Goal: Information Seeking & Learning: Learn about a topic

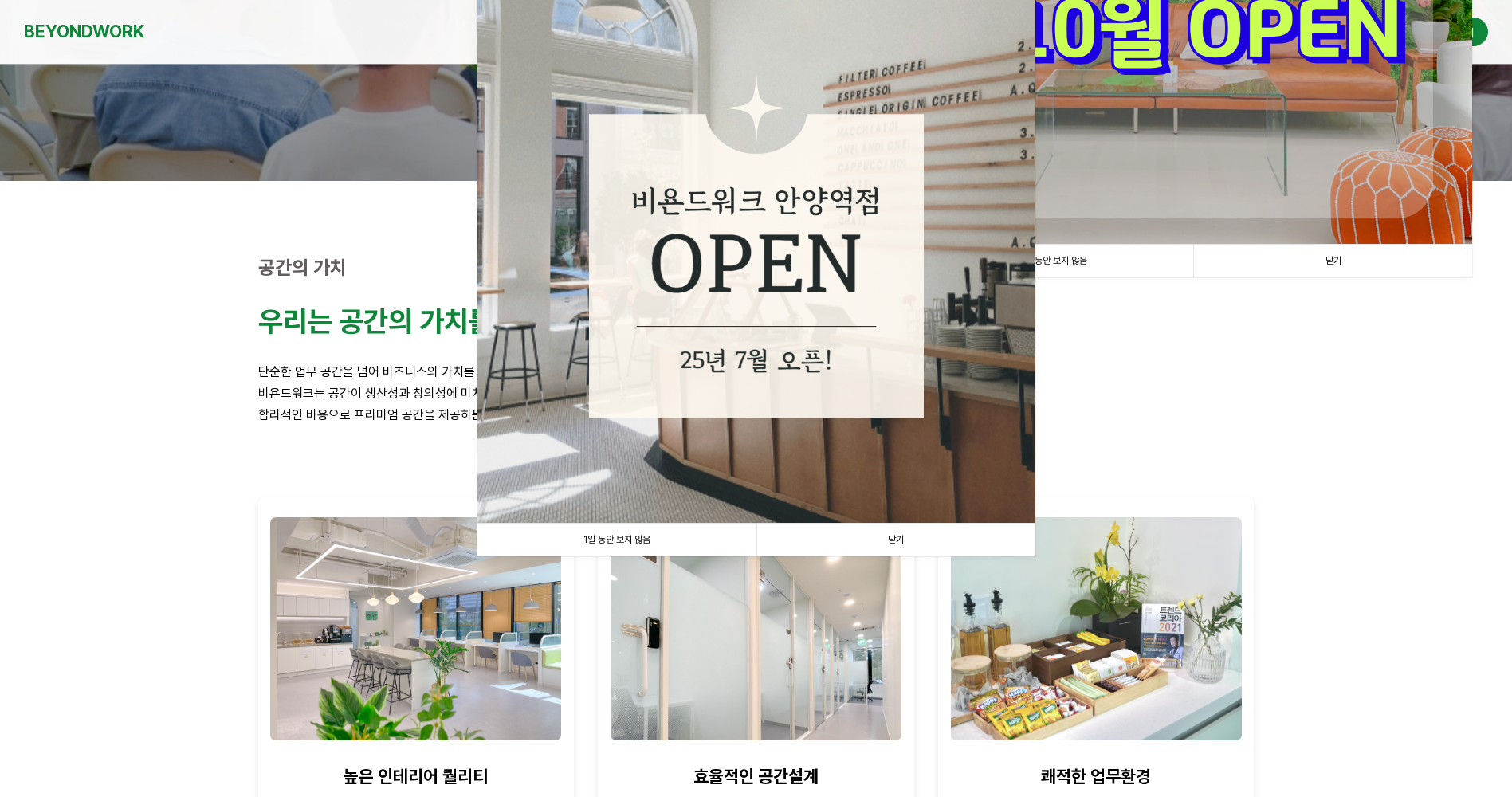
scroll to position [319, 0]
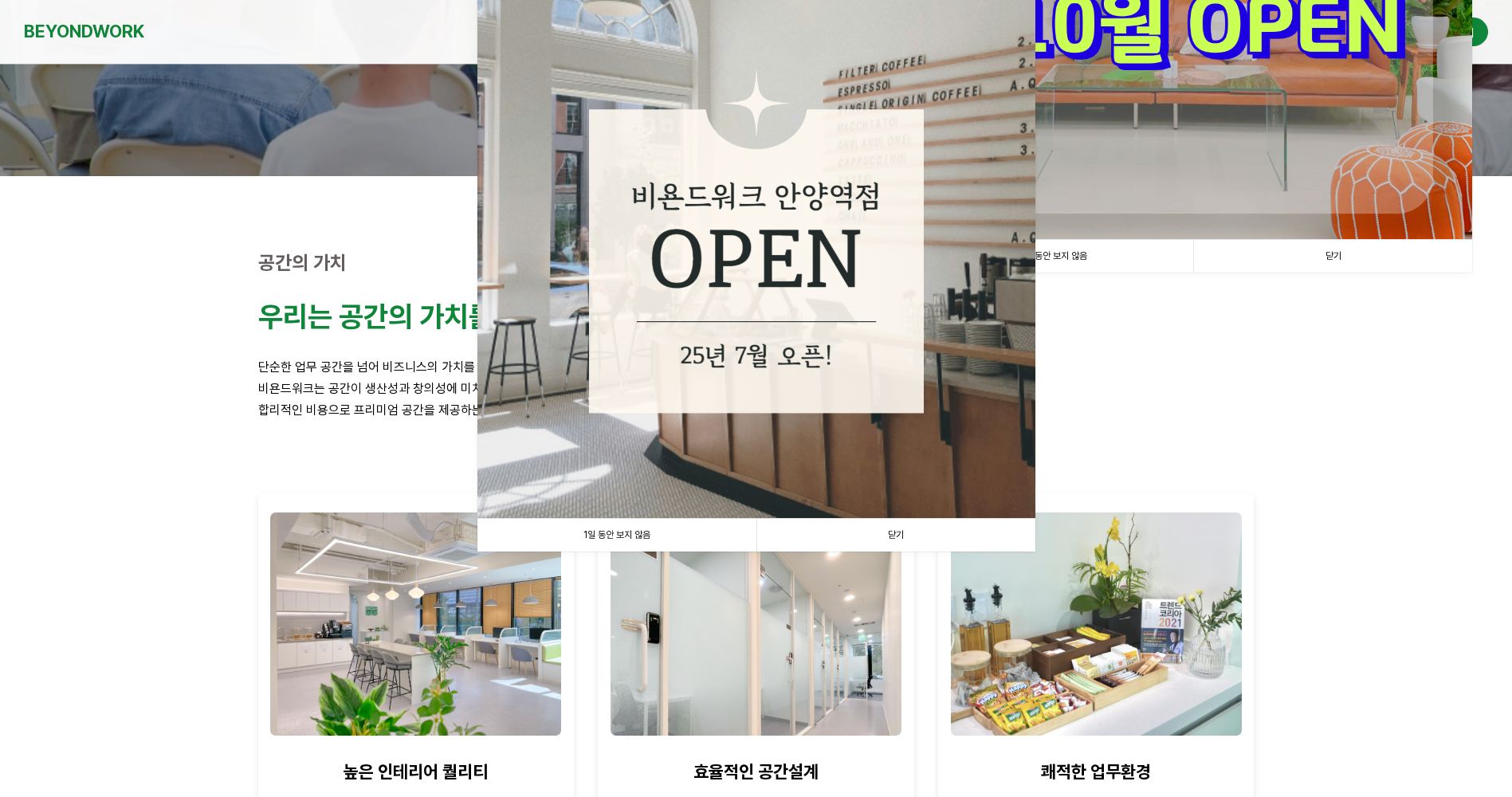
click at [894, 533] on link "닫기" at bounding box center [895, 535] width 279 height 32
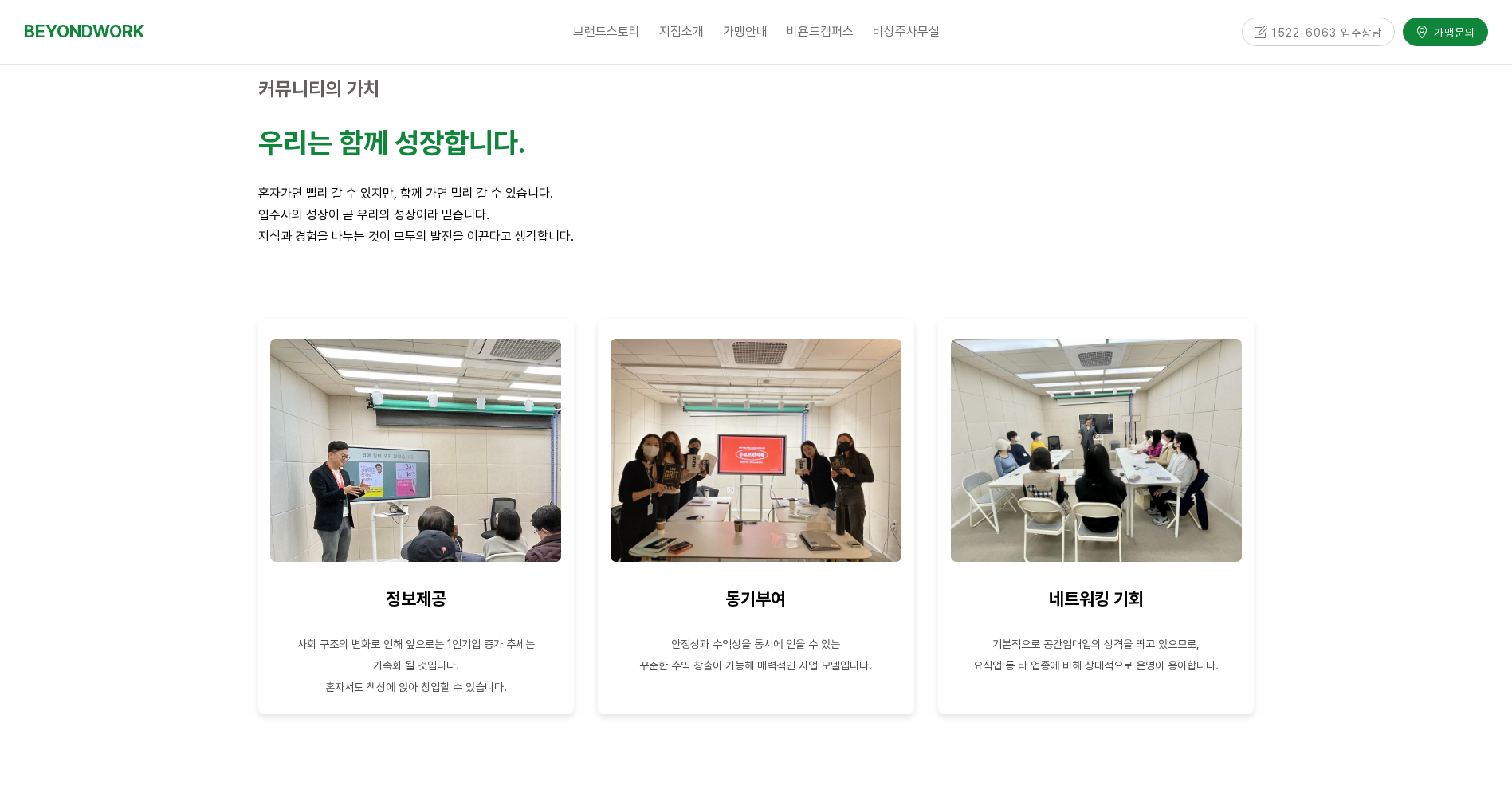
scroll to position [1195, 0]
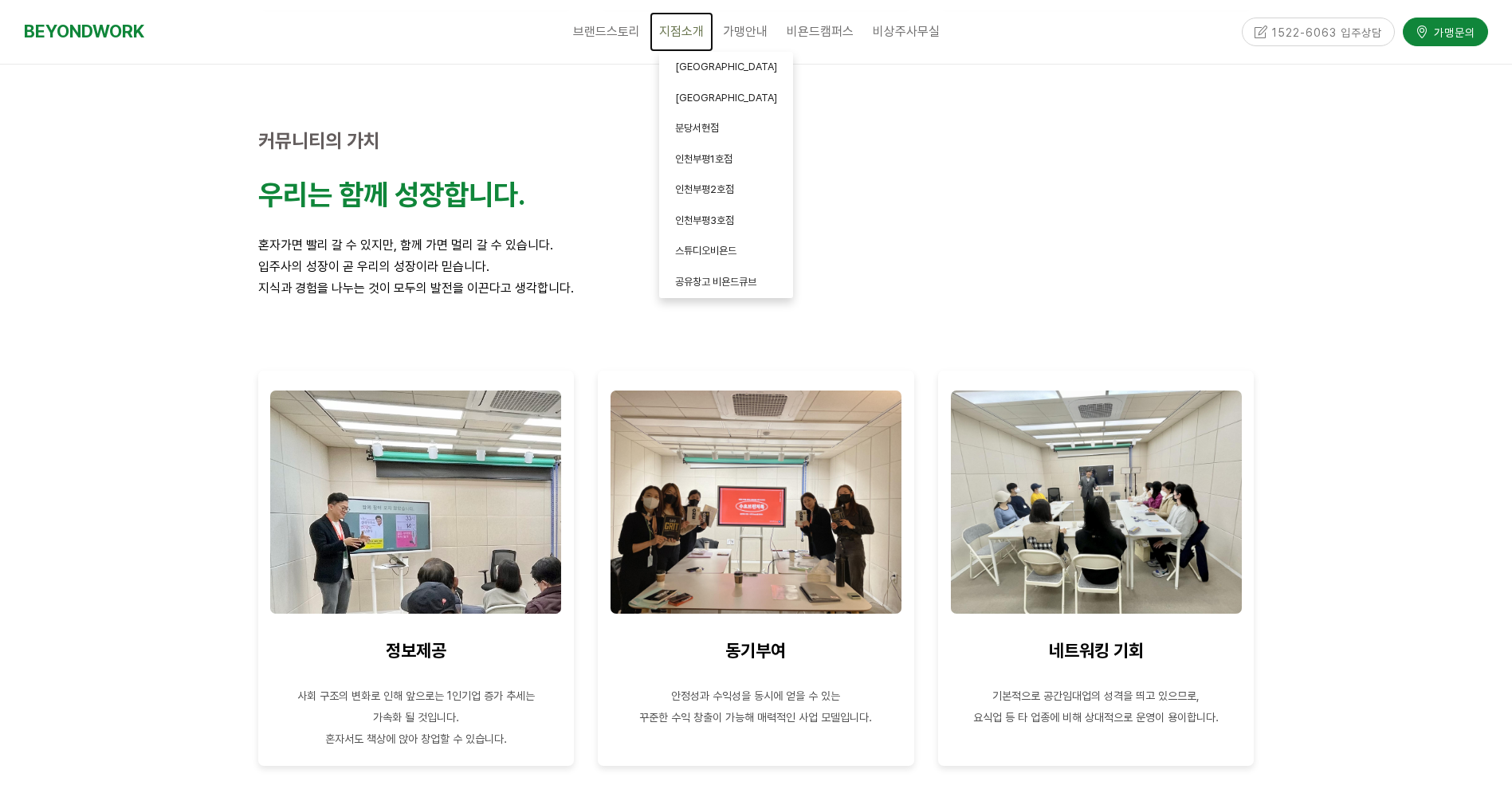
click at [677, 31] on span "지점소개" at bounding box center [681, 31] width 44 height 15
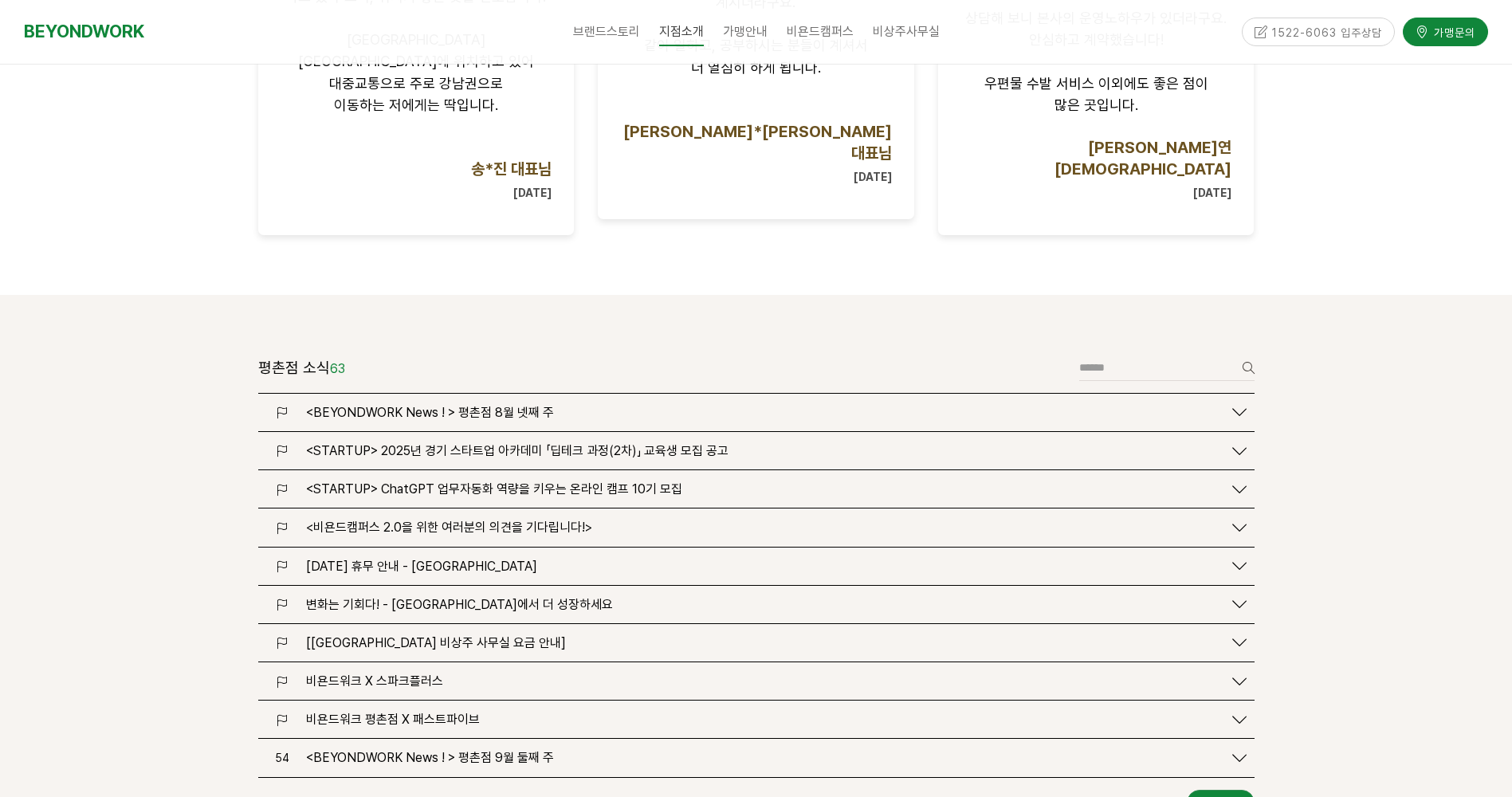
scroll to position [1753, 0]
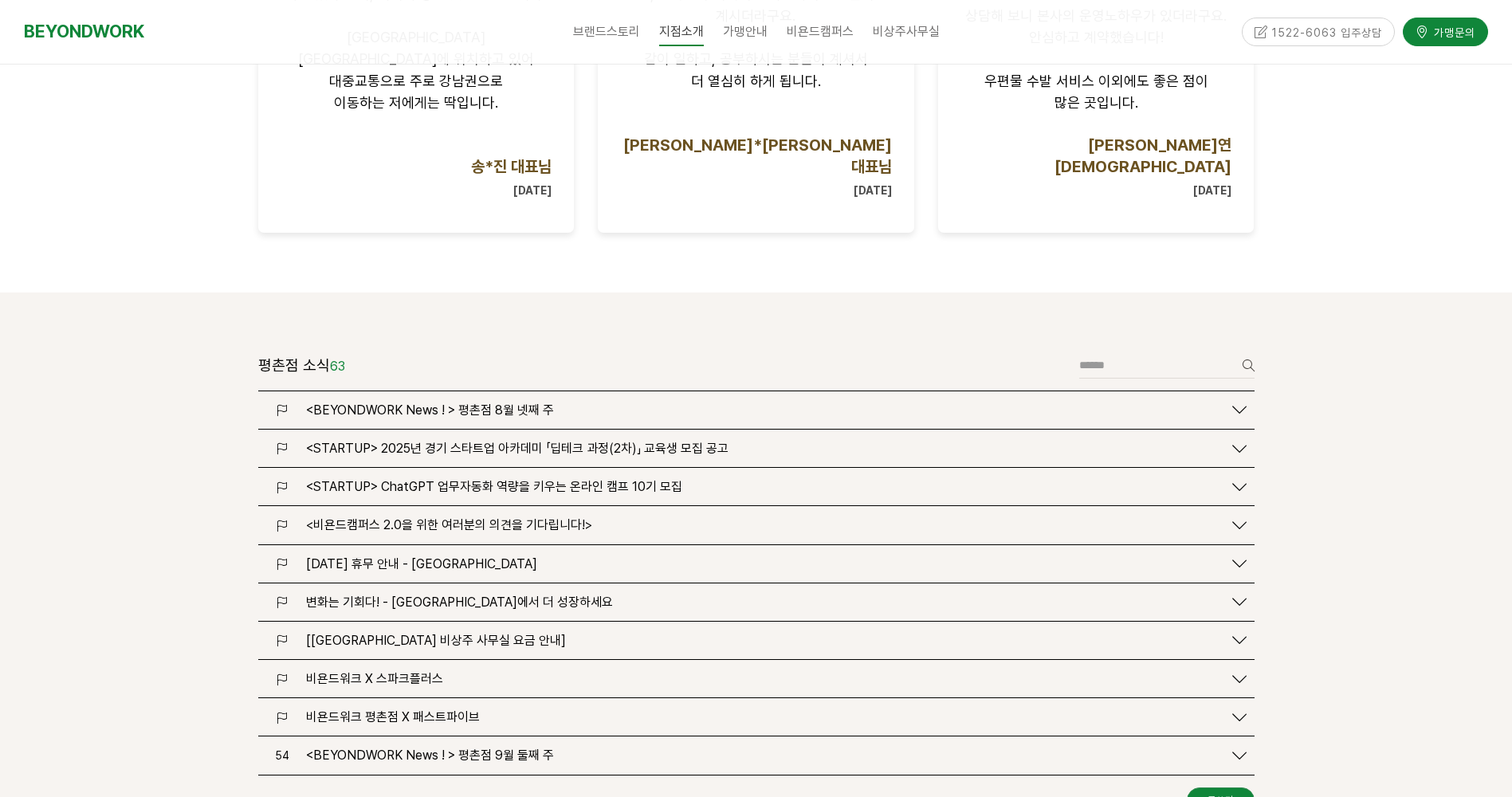
click at [663, 479] on span "<STARTUP> ChatGPT 업무자동화 역량을 키우는 온라인 캠프 10기 모집" at bounding box center [494, 487] width 376 height 15
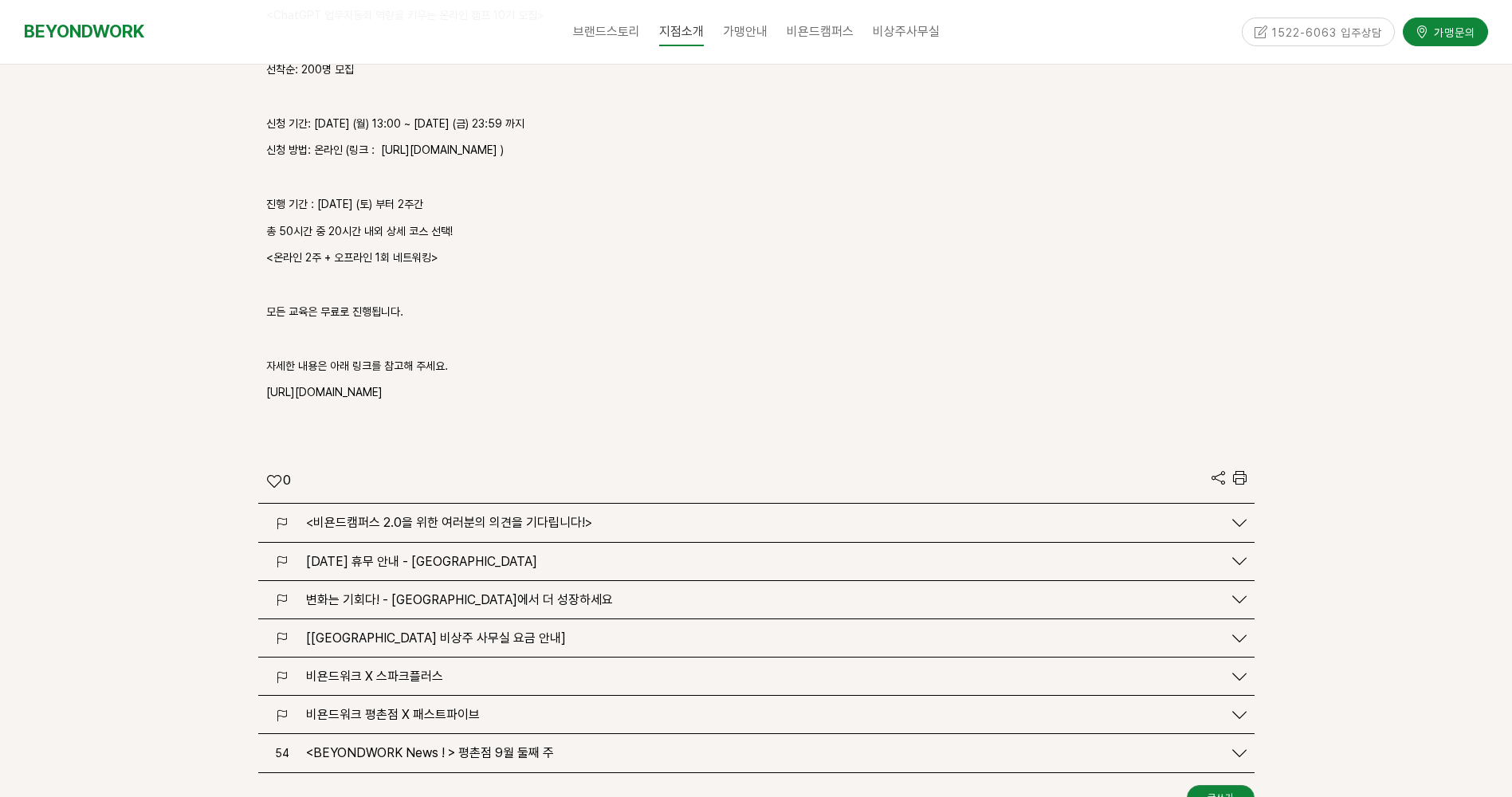
scroll to position [2470, 0]
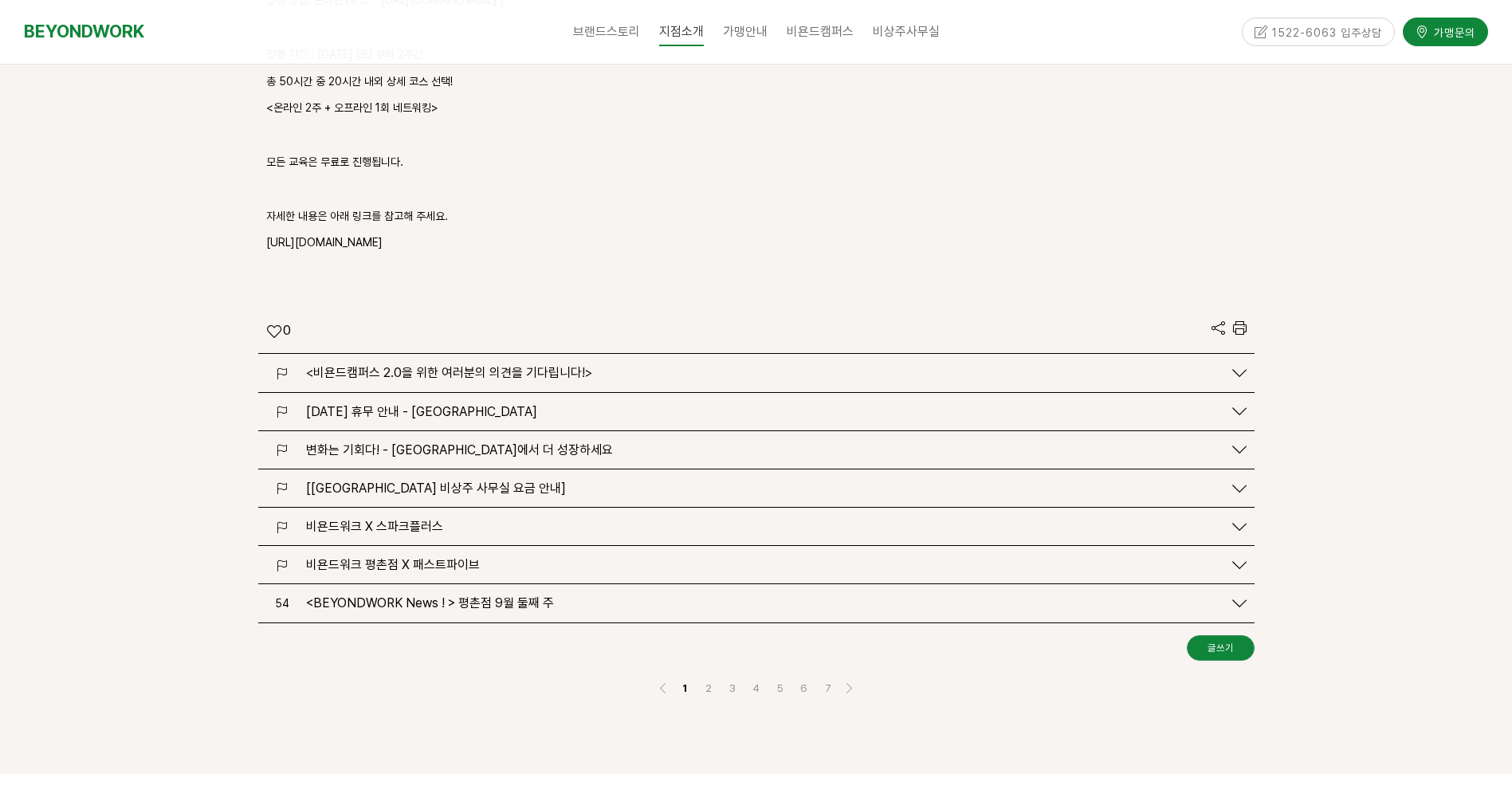
click at [441, 557] on span "비욘드워크 평촌점 X 패스트파이브" at bounding box center [393, 564] width 173 height 15
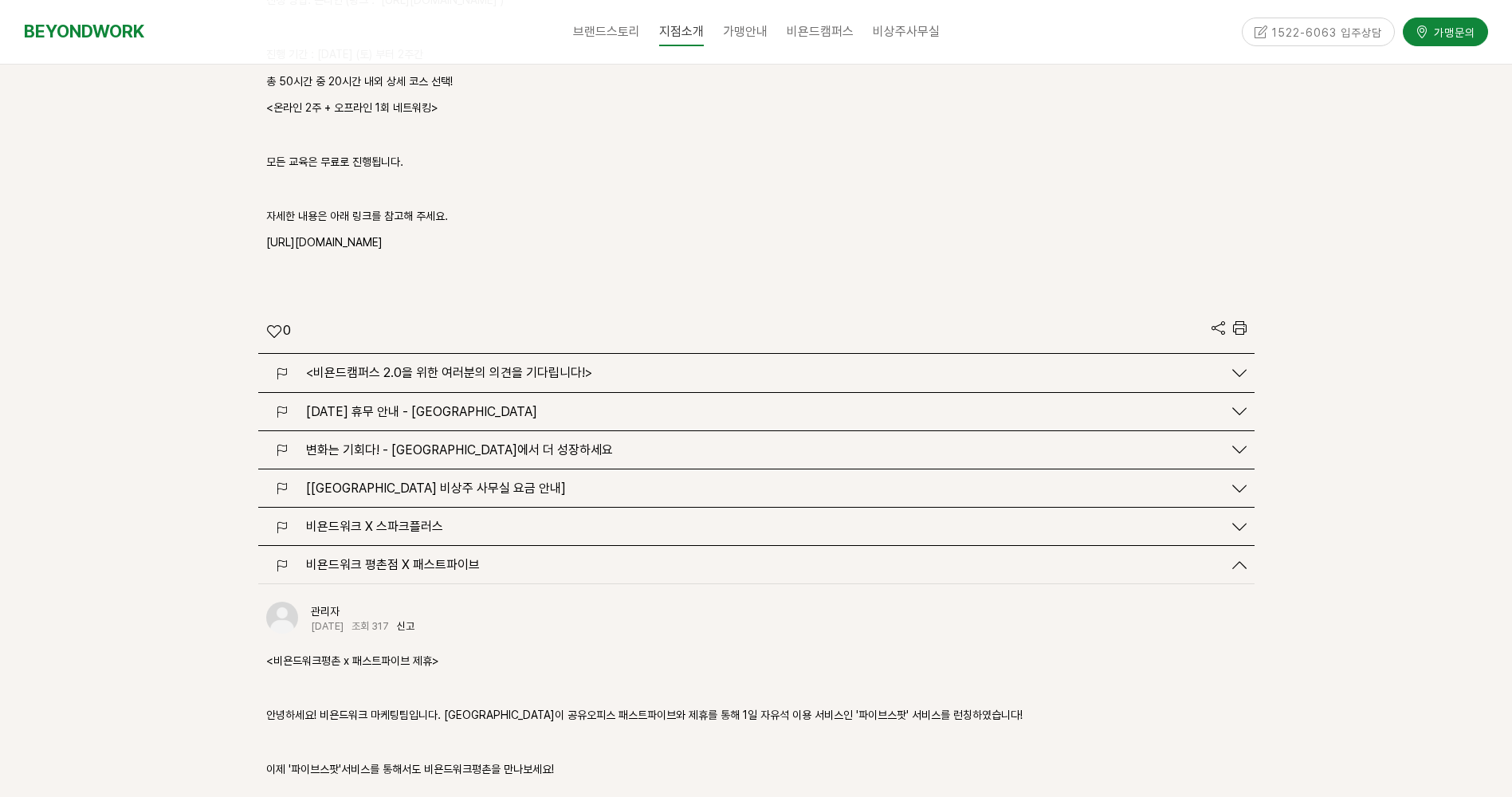
click at [412, 519] on span "비욘드워크 X 스파크플러스" at bounding box center [375, 526] width 137 height 15
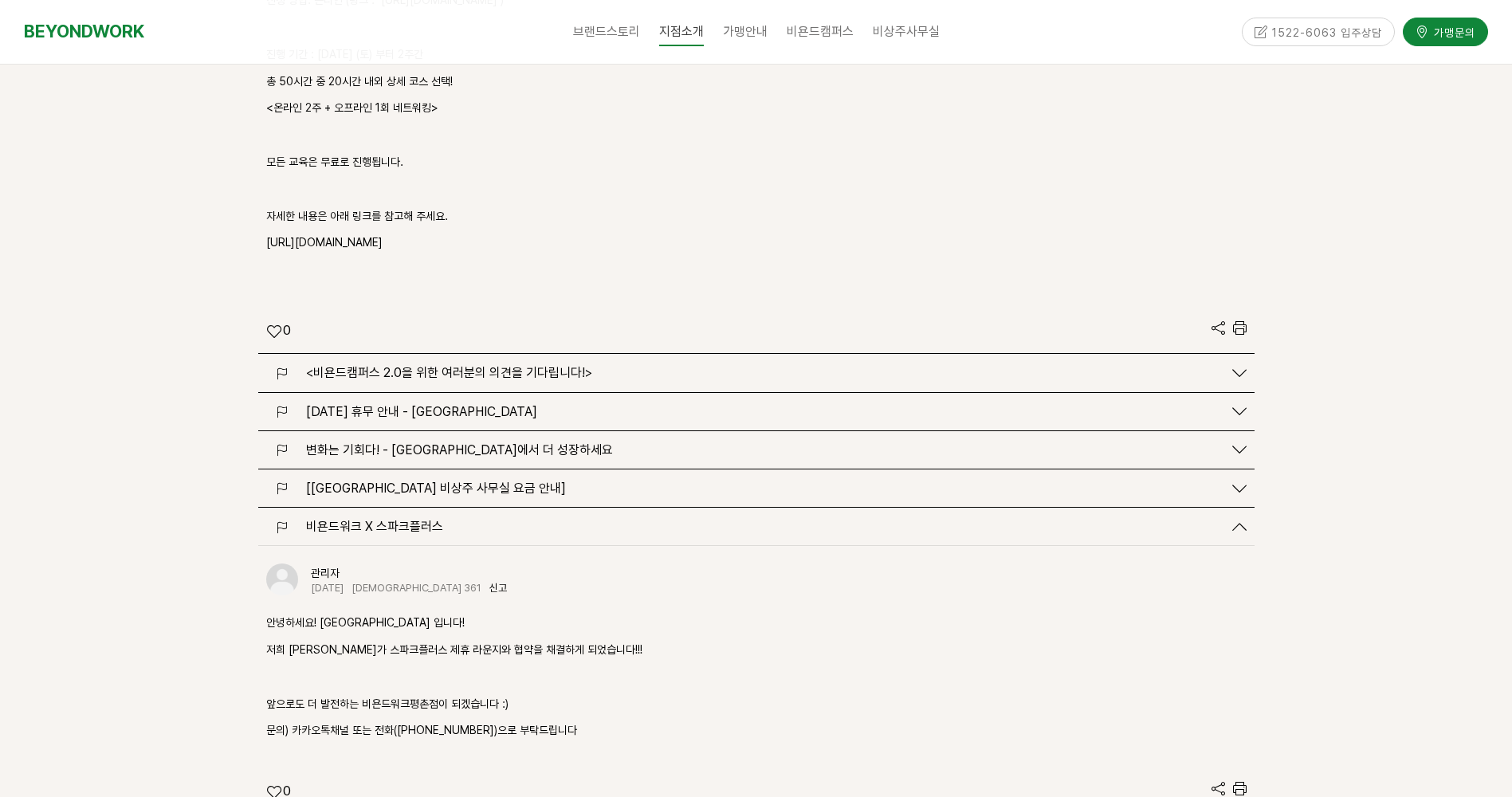
click at [425, 480] on span "[비욘드워크 평촌점 비상주 사무실 요금 안내]" at bounding box center [436, 487] width 260 height 15
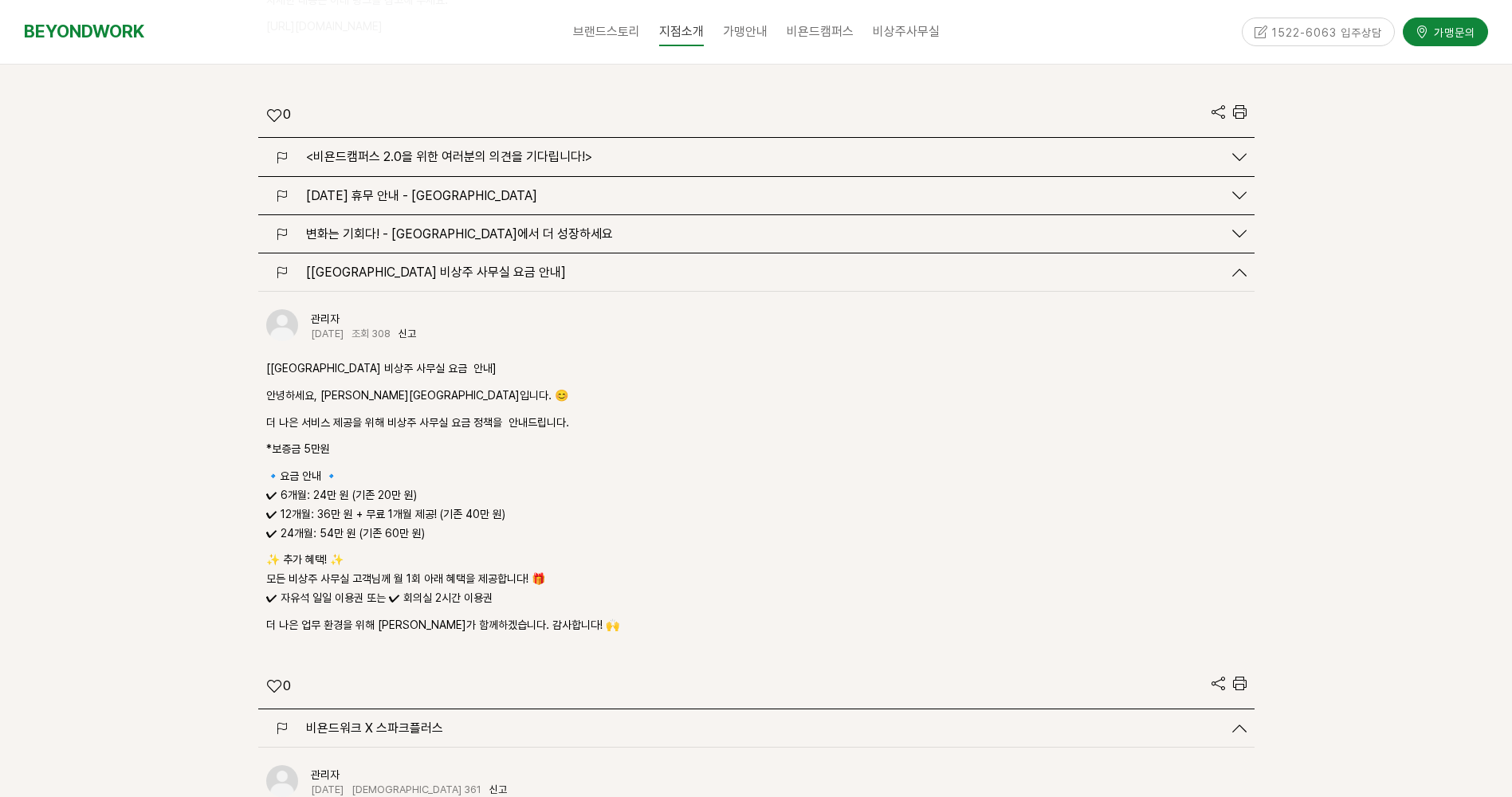
scroll to position [2390, 0]
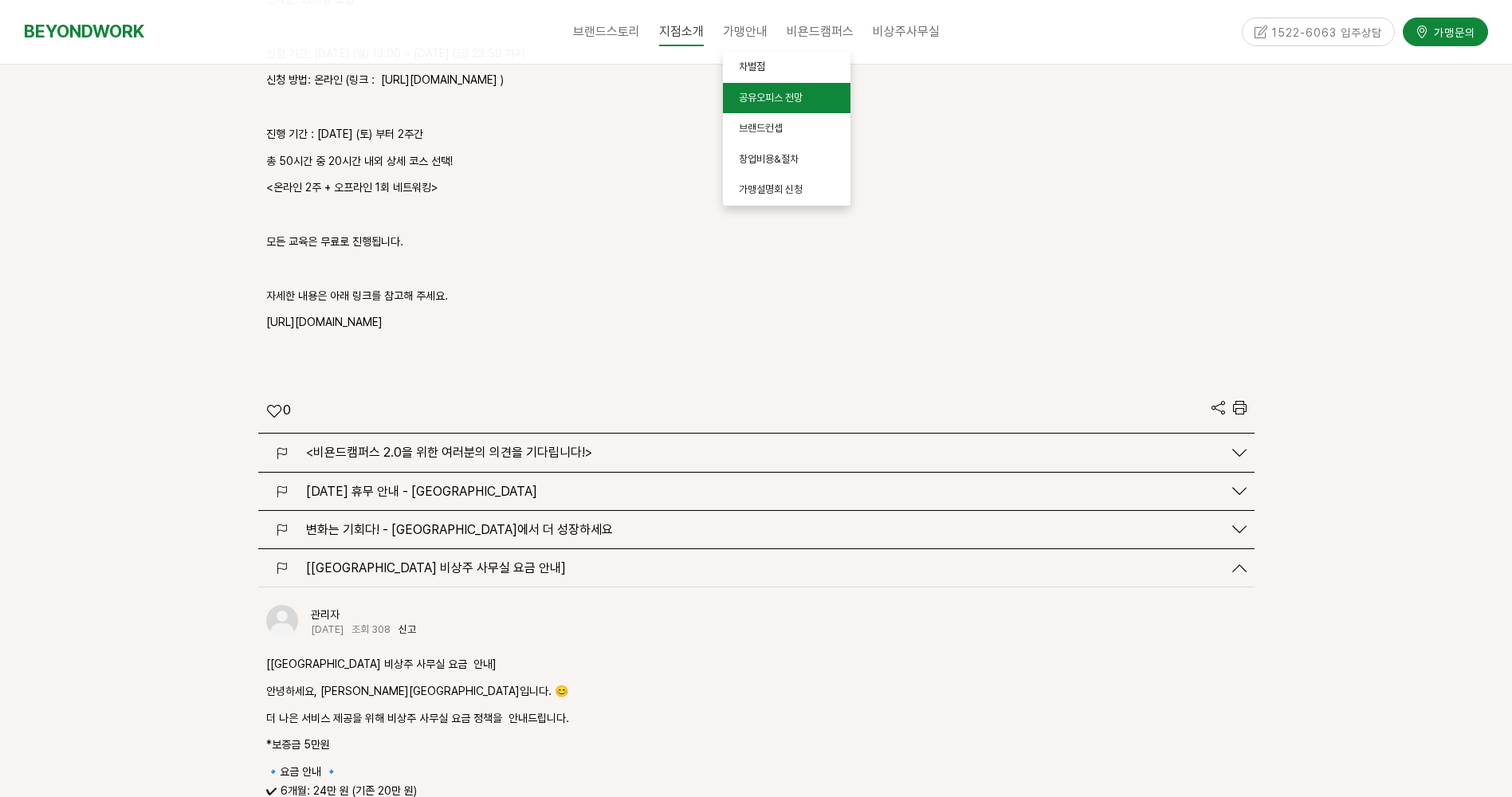
click at [765, 104] on link "공유오피스 전망" at bounding box center [786, 98] width 127 height 31
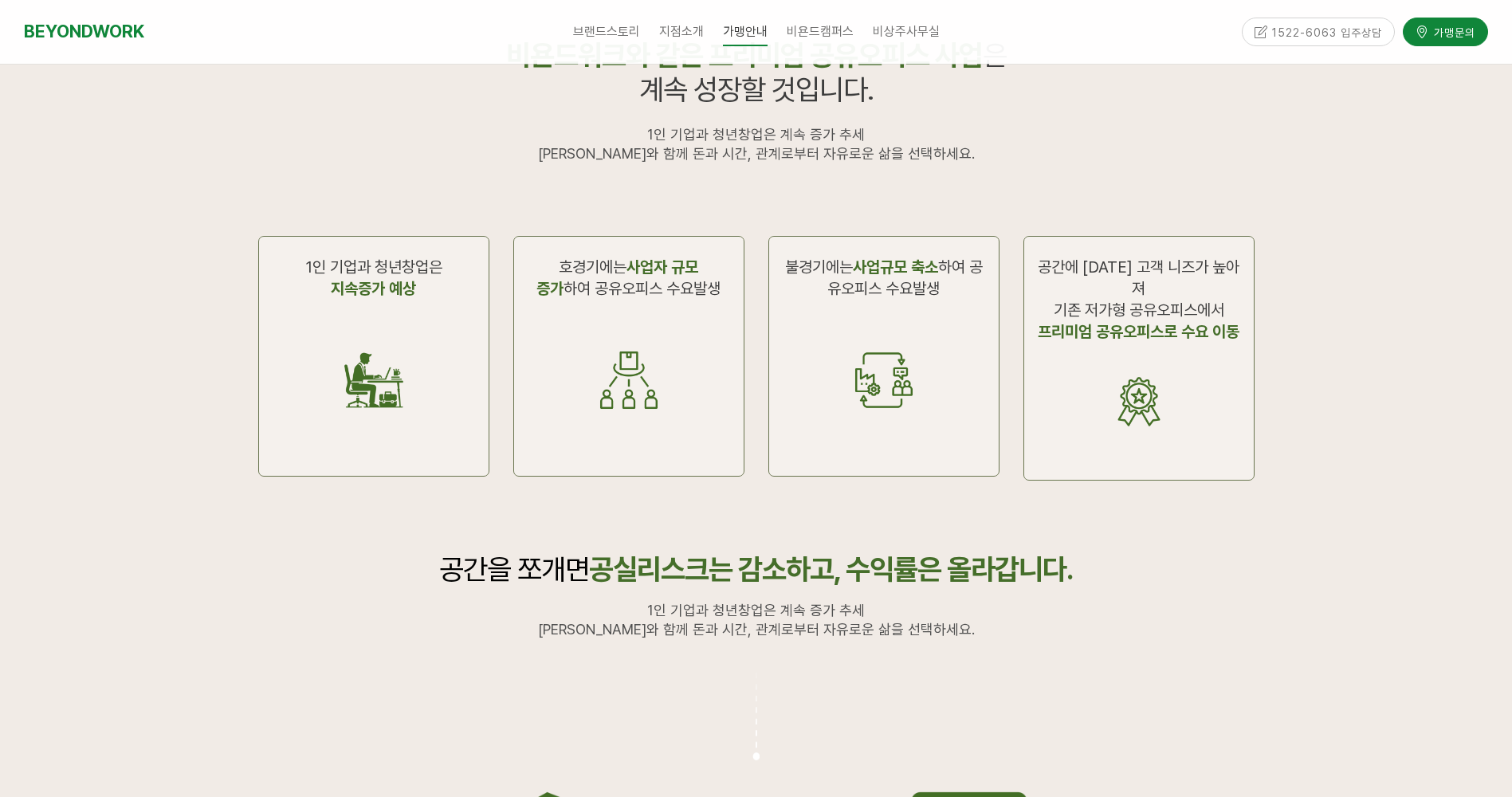
scroll to position [478, 0]
